Goal: Transaction & Acquisition: Purchase product/service

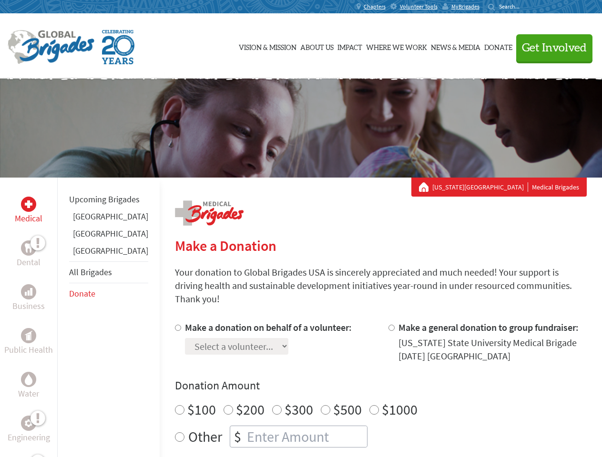
click at [526, 7] on div "Search for:" at bounding box center [507, 7] width 38 height 8
click at [550, 48] on span "Get Involved" at bounding box center [554, 47] width 65 height 11
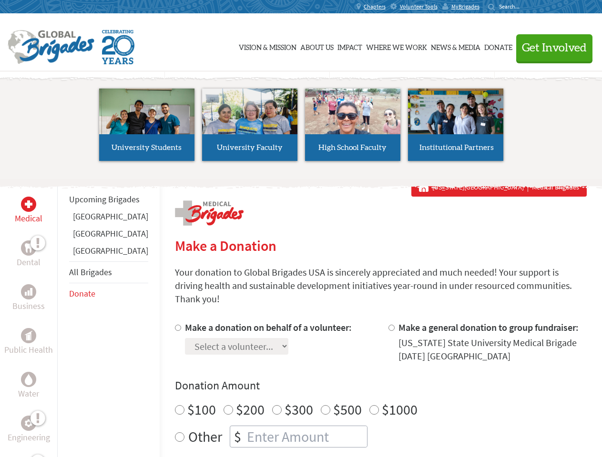
click at [301, 128] on li "High School Faculty" at bounding box center [352, 125] width 103 height 88
click at [63, 317] on div "Upcoming Brigades [GEOGRAPHIC_DATA] [GEOGRAPHIC_DATA] [GEOGRAPHIC_DATA] All Bri…" at bounding box center [108, 406] width 102 height 457
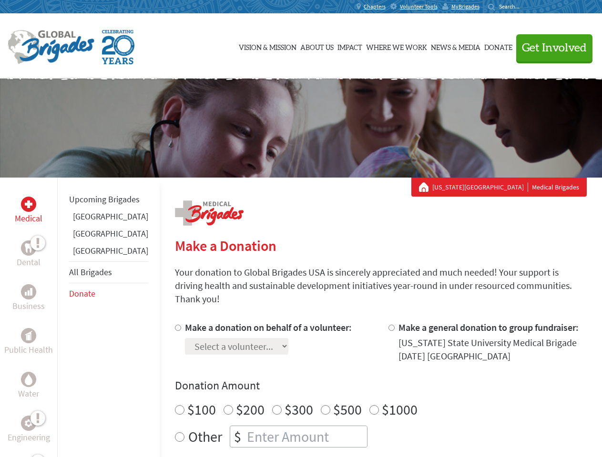
click at [364, 383] on div "Donation Amount $100 $200 $300 $500 $1000 Other $" at bounding box center [381, 413] width 412 height 70
click at [175, 325] on input "Make a donation on behalf of a volunteer:" at bounding box center [178, 328] width 6 height 6
radio input "true"
click at [388, 325] on input "Make a general donation to group fundraiser:" at bounding box center [391, 328] width 6 height 6
radio input "true"
